Goal: Transaction & Acquisition: Purchase product/service

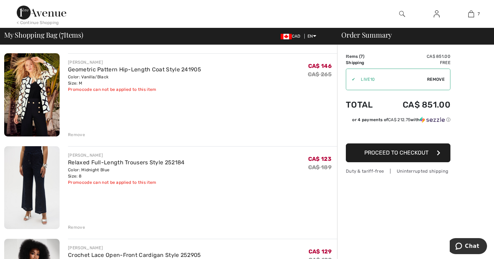
scroll to position [48, 0]
click at [41, 96] on img at bounding box center [31, 95] width 55 height 83
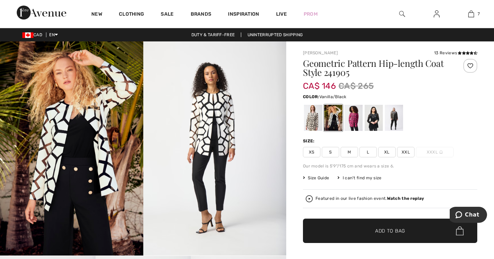
click at [76, 130] on img at bounding box center [71, 148] width 143 height 214
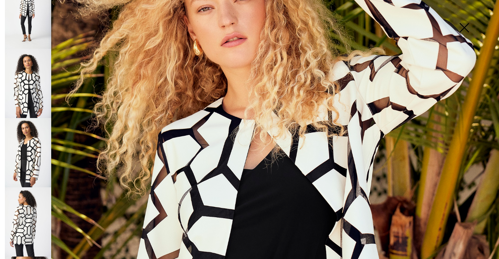
scroll to position [91, 0]
click at [30, 205] on img at bounding box center [28, 221] width 46 height 69
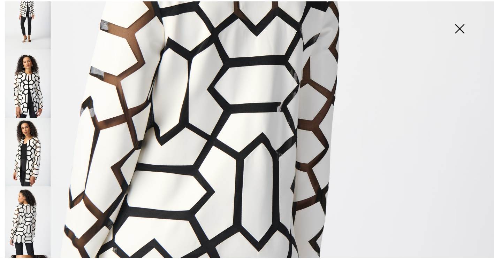
scroll to position [275, 0]
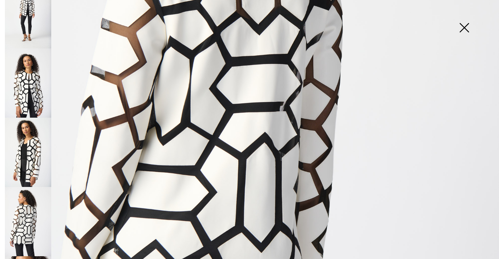
click at [464, 28] on img at bounding box center [464, 28] width 35 height 36
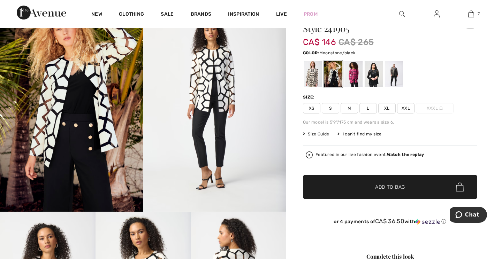
scroll to position [0, 0]
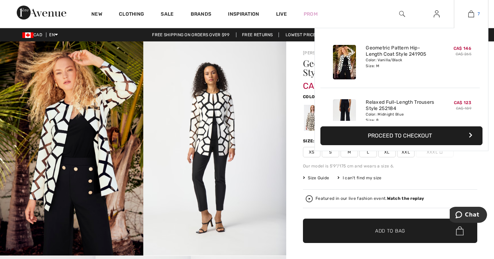
click at [473, 14] on img at bounding box center [471, 14] width 6 height 8
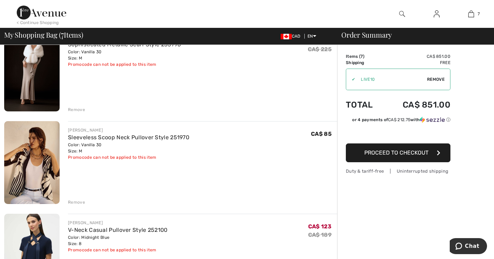
scroll to position [353, 0]
click at [76, 202] on div "Remove" at bounding box center [76, 202] width 17 height 6
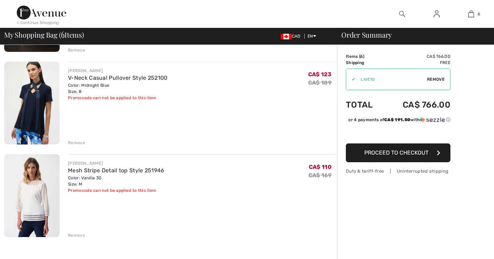
scroll to position [0, 0]
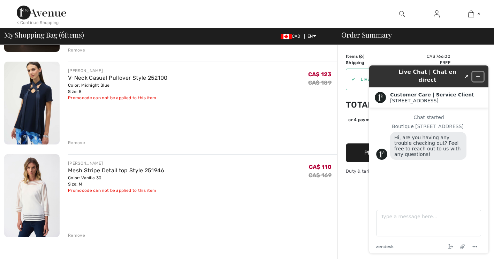
click at [479, 77] on icon "Minimize widget" at bounding box center [477, 77] width 3 height 0
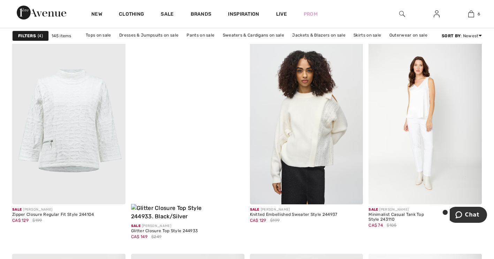
scroll to position [2755, 0]
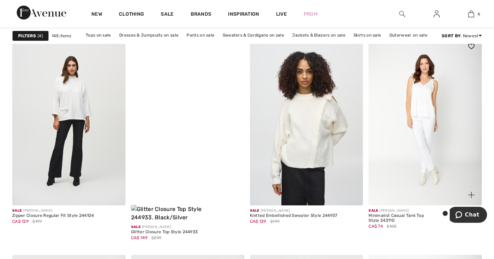
click at [433, 98] on img at bounding box center [424, 121] width 113 height 170
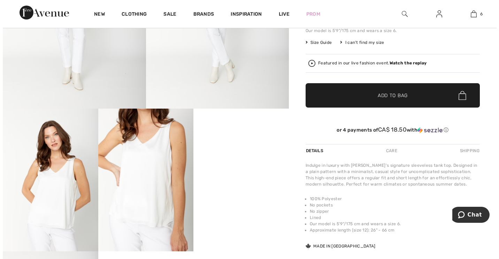
scroll to position [150, 0]
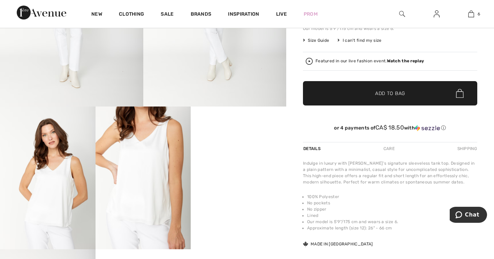
click at [155, 163] on img at bounding box center [142, 178] width 95 height 143
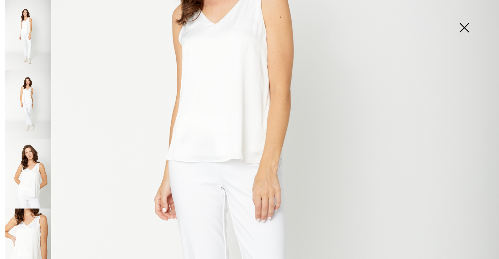
scroll to position [207, 0]
click at [220, 112] on img at bounding box center [249, 167] width 499 height 749
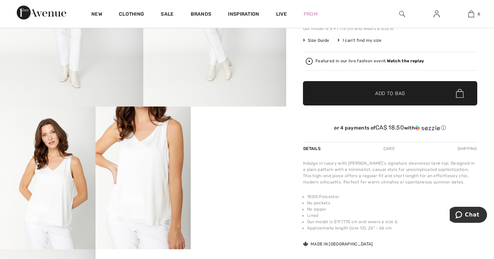
click at [157, 181] on img at bounding box center [142, 178] width 95 height 143
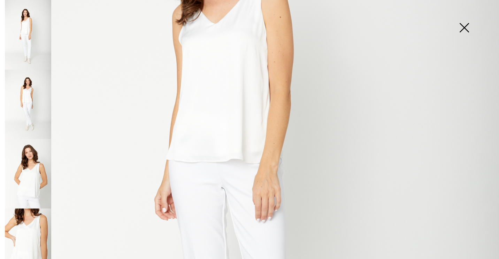
click at [32, 183] on img at bounding box center [28, 174] width 46 height 70
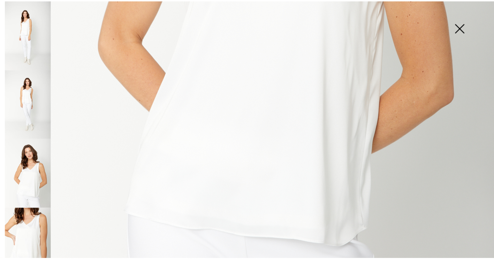
scroll to position [386, 0]
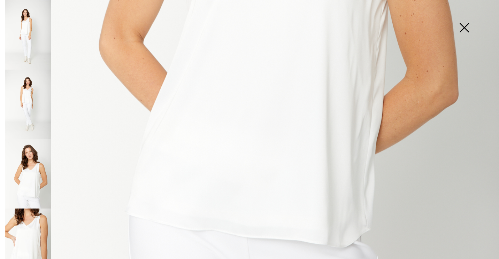
click at [467, 29] on img at bounding box center [464, 28] width 35 height 36
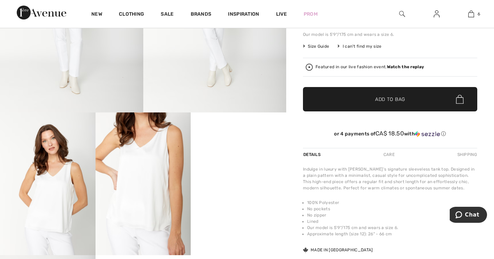
scroll to position [0, 0]
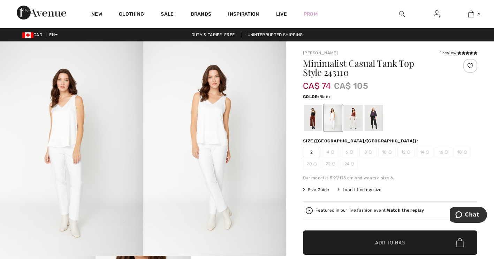
click at [313, 122] on div at bounding box center [313, 118] width 18 height 26
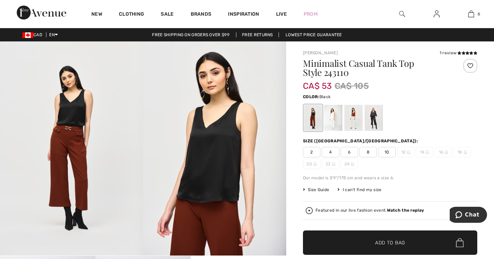
click at [371, 155] on span "8" at bounding box center [367, 152] width 17 height 10
click at [389, 240] on span "Add to Bag" at bounding box center [390, 242] width 30 height 7
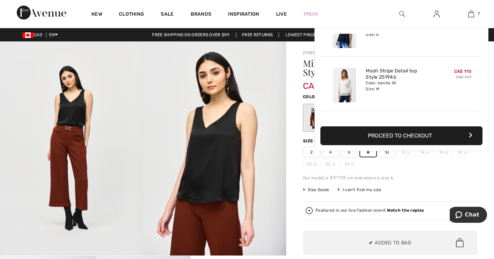
scroll to position [293, 0]
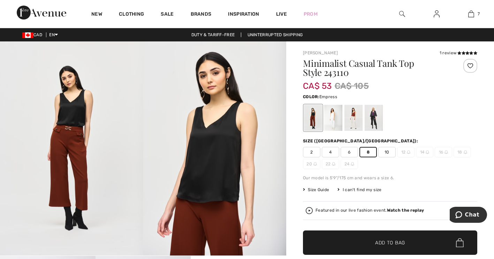
click at [373, 114] on div at bounding box center [374, 118] width 18 height 26
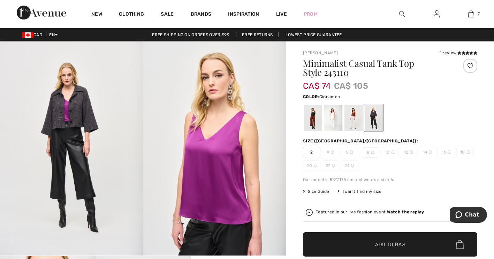
click at [356, 115] on div at bounding box center [353, 118] width 18 height 26
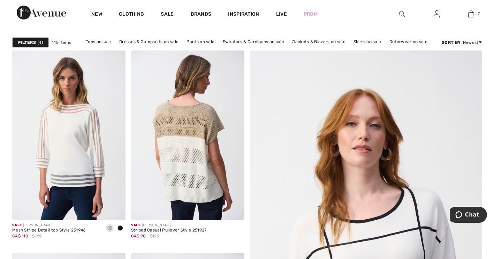
scroll to position [49, 0]
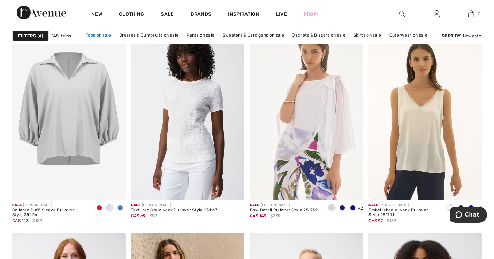
scroll to position [2762, 0]
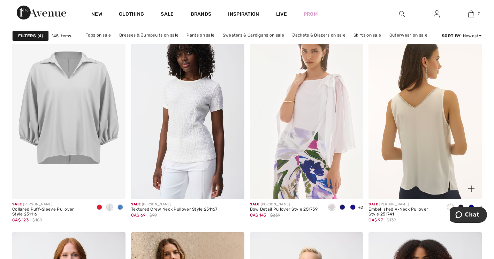
click at [431, 155] on img at bounding box center [424, 115] width 113 height 170
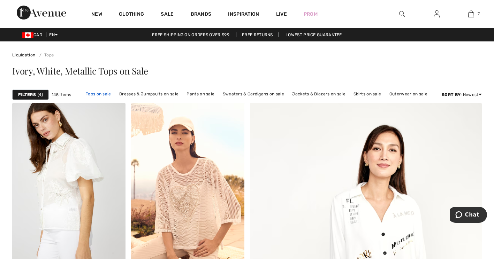
click at [105, 94] on link "Tops on sale" at bounding box center [98, 94] width 32 height 9
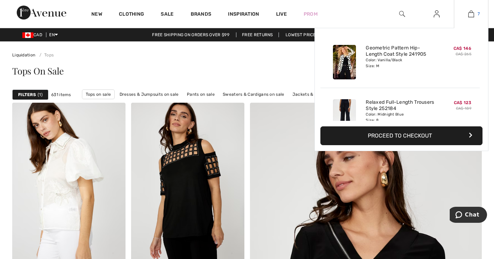
click at [470, 14] on img at bounding box center [471, 14] width 6 height 8
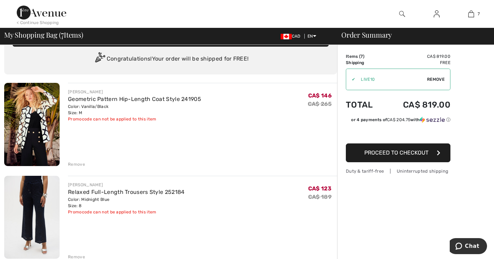
scroll to position [17, 0]
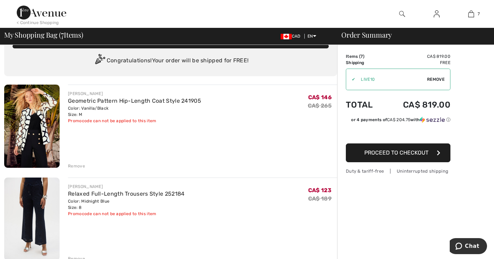
click at [436, 78] on span "Remove" at bounding box center [435, 79] width 17 height 6
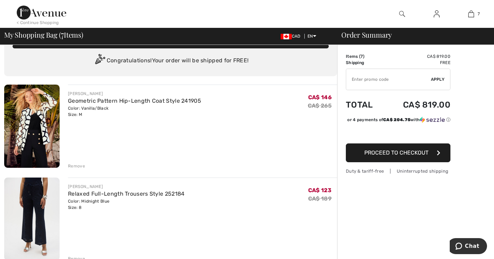
click at [370, 78] on input "TEXT" at bounding box center [388, 79] width 85 height 21
type input "EXTRA15"
click at [439, 79] on span "Apply" at bounding box center [438, 79] width 14 height 6
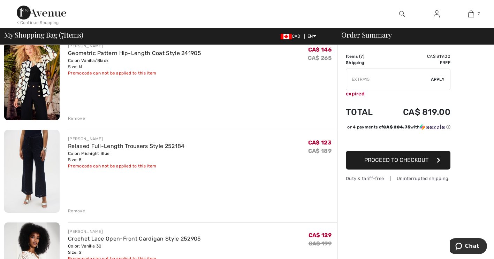
scroll to position [0, 0]
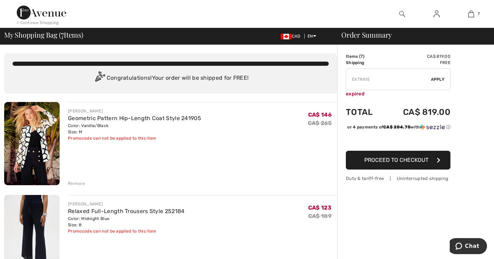
click at [404, 163] on span "Proceed to Checkout" at bounding box center [396, 160] width 64 height 7
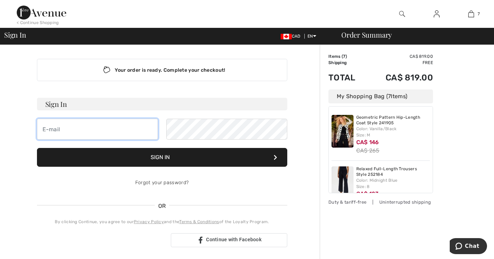
type input "[EMAIL_ADDRESS][DOMAIN_NAME]"
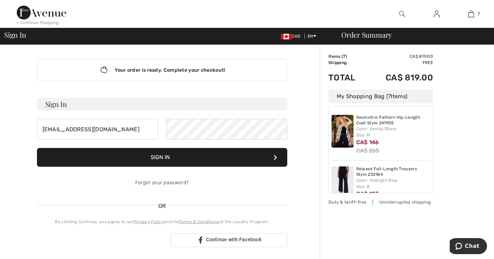
click at [162, 156] on button "Sign In" at bounding box center [162, 157] width 250 height 19
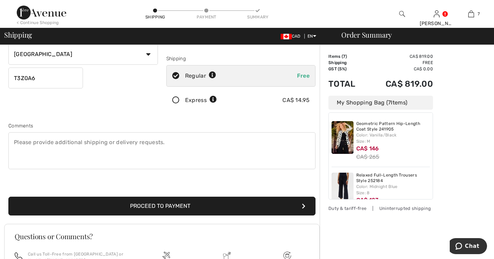
scroll to position [115, 0]
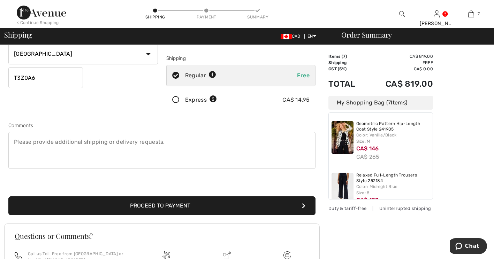
click at [143, 205] on button "Proceed to Payment" at bounding box center [161, 206] width 307 height 19
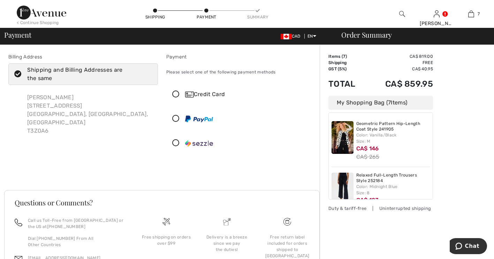
click at [175, 94] on icon at bounding box center [176, 94] width 18 height 7
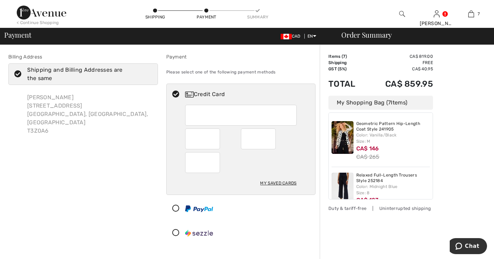
click at [250, 154] on div at bounding box center [241, 162] width 112 height 21
click at [282, 163] on div at bounding box center [241, 162] width 112 height 21
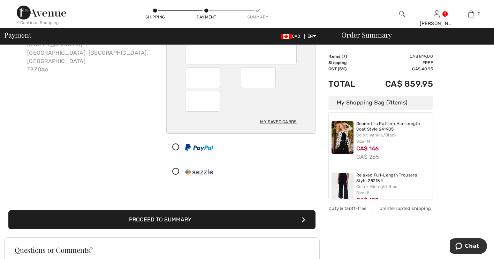
scroll to position [62, 0]
click at [176, 220] on button "Proceed to Summary" at bounding box center [161, 219] width 307 height 19
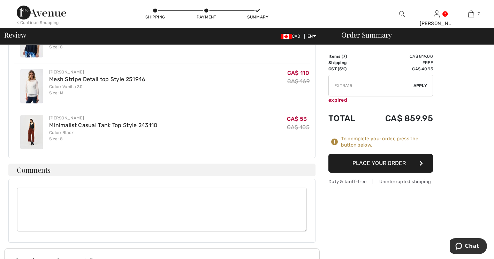
scroll to position [498, 0]
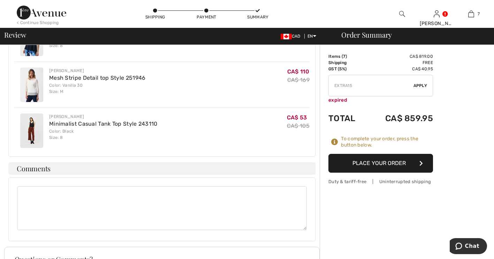
click at [390, 160] on button "Place Your Order" at bounding box center [380, 163] width 105 height 19
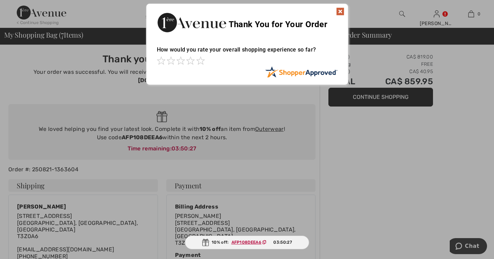
click at [338, 11] on img at bounding box center [340, 11] width 8 height 8
